Goal: Task Accomplishment & Management: Use online tool/utility

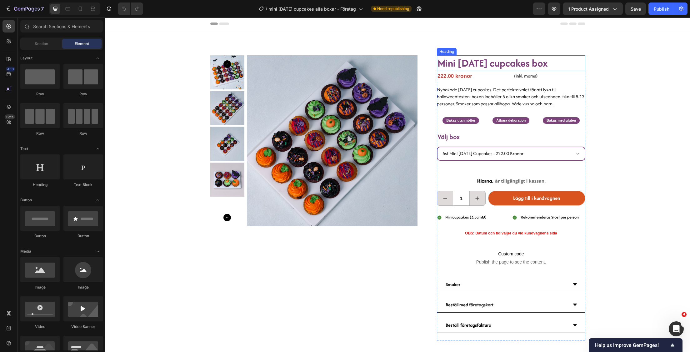
click at [468, 62] on span "Mini [DATE] cupcakes box" at bounding box center [492, 63] width 110 height 15
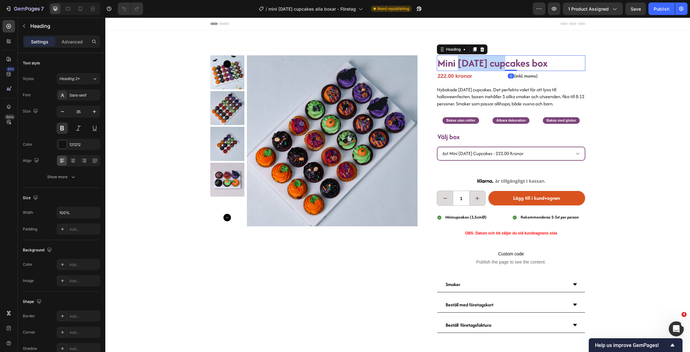
click at [468, 62] on span "Mini [DATE] cupcakes box" at bounding box center [492, 63] width 110 height 15
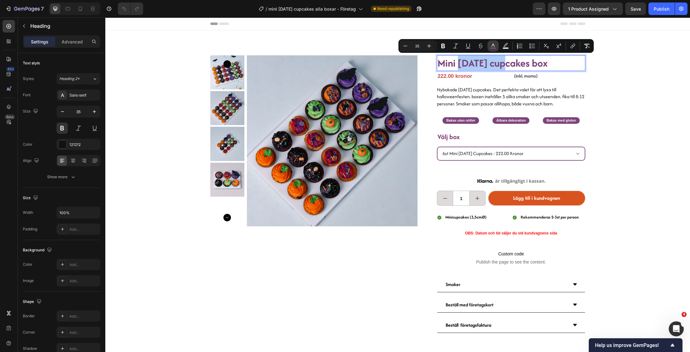
click at [490, 46] on icon "Editor contextual toolbar" at bounding box center [493, 46] width 6 height 6
type input "7D447B"
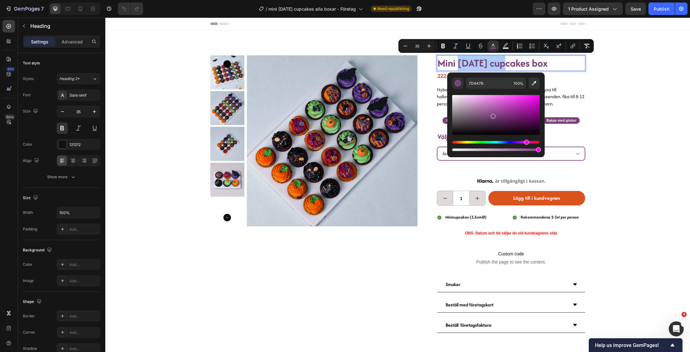
click at [488, 77] on div "7D447B 100 %" at bounding box center [495, 112] width 97 height 80
click at [485, 83] on input "7D447B" at bounding box center [488, 82] width 45 height 11
copy span "Mini [DATE] cupcakes box"
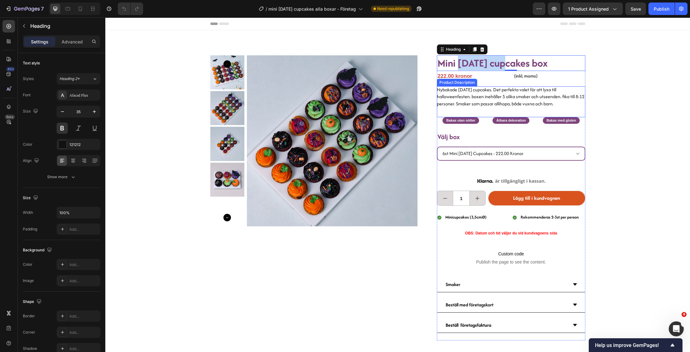
click at [506, 98] on p "Nybakade [DATE] cupcakes. Det perfekta valet för att lyxa till halloweenfesten.…" at bounding box center [510, 96] width 147 height 21
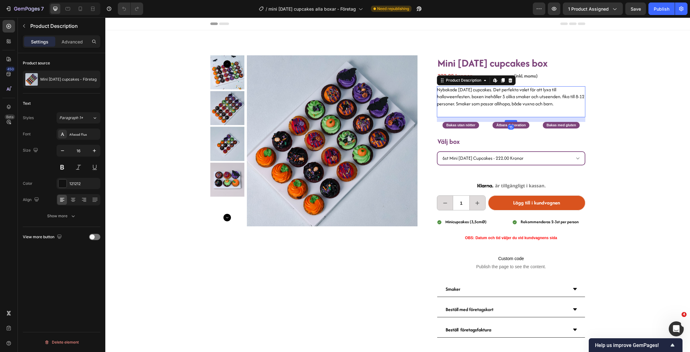
drag, startPoint x: 508, startPoint y: 116, endPoint x: 508, endPoint y: 121, distance: 4.7
click at [508, 121] on div at bounding box center [511, 121] width 12 height 2
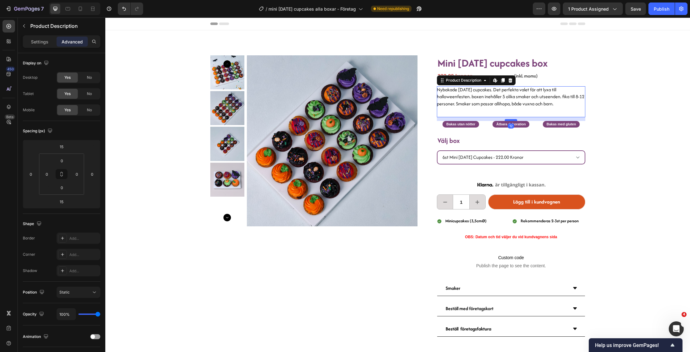
click at [507, 120] on div at bounding box center [511, 120] width 12 height 2
type input "12"
click at [660, 8] on div "Publish" at bounding box center [662, 9] width 16 height 7
